Goal: Use online tool/utility: Utilize a website feature to perform a specific function

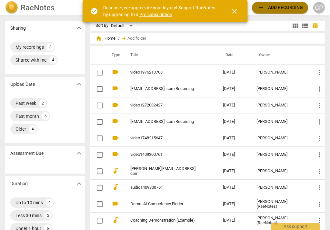
click at [281, 9] on span "add Add recording" at bounding box center [280, 8] width 46 height 8
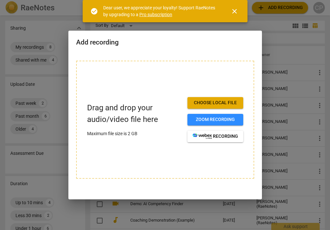
click at [222, 99] on button "Choose local file" at bounding box center [216, 103] width 56 height 12
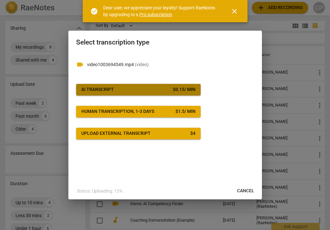
click at [179, 94] on button "AI Transcript $ 0.15 / min" at bounding box center [138, 90] width 125 height 12
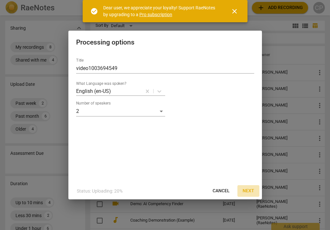
click at [250, 192] on span "Next" at bounding box center [249, 191] width 12 height 6
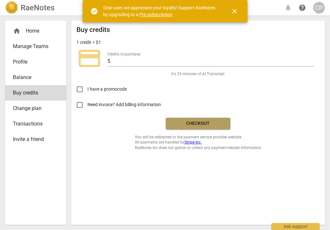
click at [212, 124] on span "Checkout" at bounding box center [198, 123] width 54 height 6
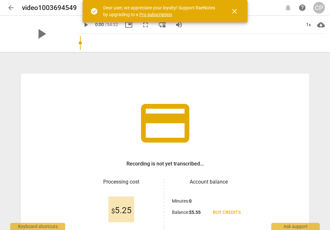
click at [236, 10] on span "close" at bounding box center [235, 11] width 8 height 8
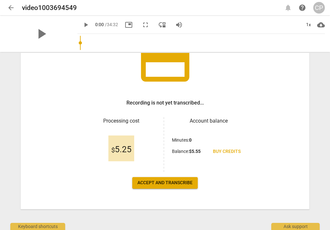
scroll to position [61, 0]
click at [164, 186] on span "Accept and transcribe" at bounding box center [165, 183] width 55 height 6
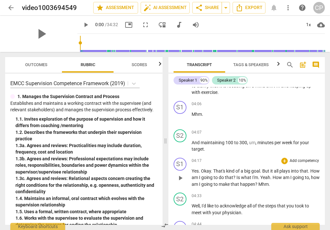
scroll to position [435, 0]
click at [179, 137] on div "S2" at bounding box center [180, 135] width 13 height 13
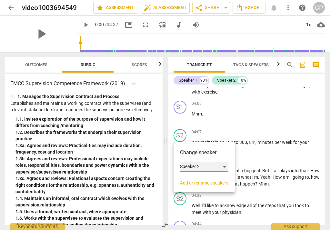
click at [226, 168] on div "Speaker 2" at bounding box center [204, 167] width 48 height 10
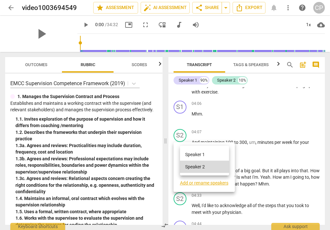
click at [208, 153] on li "Speaker 1" at bounding box center [204, 154] width 49 height 12
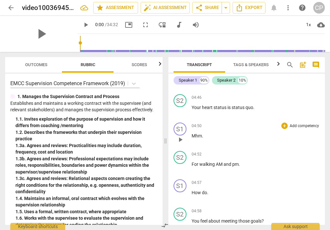
scroll to position [590, 0]
click at [179, 186] on div "S1" at bounding box center [180, 185] width 13 height 13
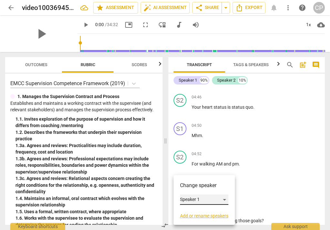
click at [224, 200] on div "Speaker 1" at bounding box center [204, 200] width 48 height 10
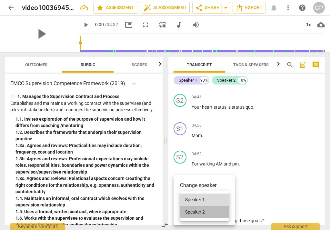
click at [216, 212] on li "Speaker 2" at bounding box center [204, 212] width 49 height 12
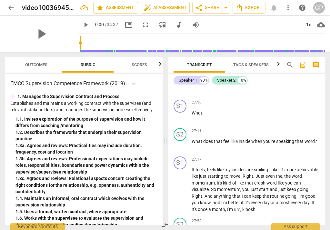
scroll to position [2628, 0]
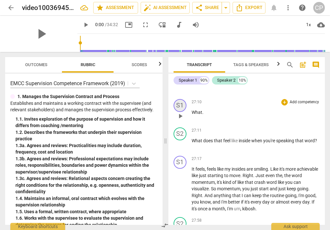
click at [183, 112] on div "S1" at bounding box center [180, 105] width 13 height 13
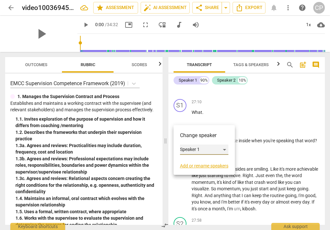
click at [226, 149] on div "Speaker 1" at bounding box center [204, 150] width 48 height 10
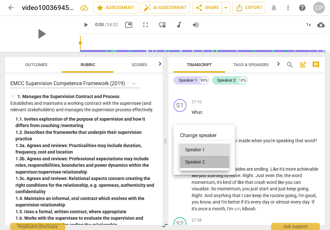
click at [212, 164] on li "Speaker 2" at bounding box center [204, 162] width 49 height 12
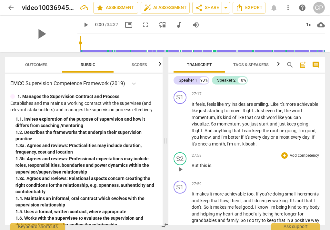
scroll to position [2705, 0]
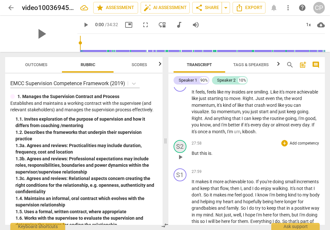
click at [183, 153] on div "S2" at bounding box center [180, 146] width 13 height 13
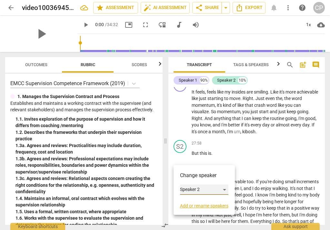
click at [225, 190] on div "Speaker 2" at bounding box center [204, 190] width 48 height 10
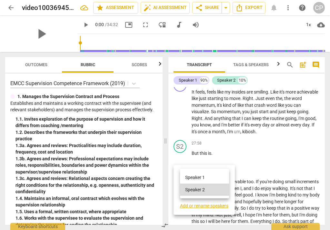
click at [221, 179] on li "Speaker 1" at bounding box center [204, 177] width 49 height 12
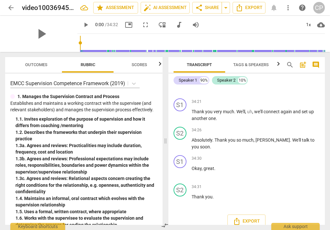
scroll to position [3460, 0]
click at [208, 10] on span "share Share" at bounding box center [207, 8] width 24 height 8
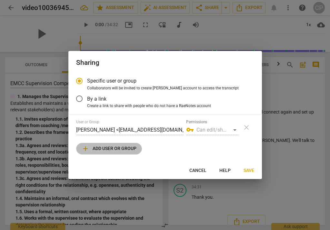
click at [107, 149] on span "add Add user or group" at bounding box center [109, 149] width 55 height 8
radio input "false"
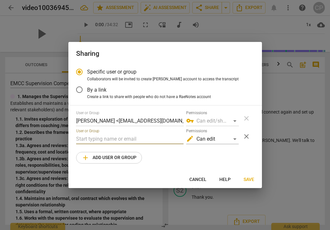
click at [108, 135] on input "text" at bounding box center [129, 139] width 107 height 10
type input "[PERSON_NAME][EMAIL_ADDRESS][DOMAIN_NAME]"
click at [251, 179] on span "Save" at bounding box center [249, 180] width 11 height 6
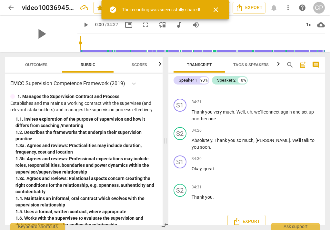
click at [218, 10] on span "close" at bounding box center [216, 10] width 8 height 8
